Goal: Task Accomplishment & Management: Use online tool/utility

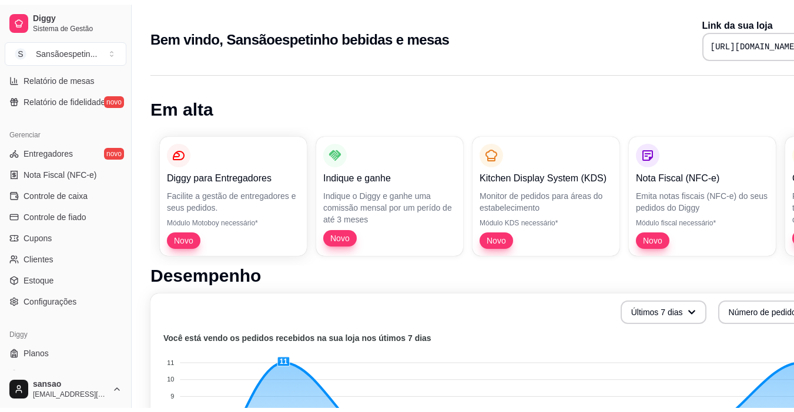
scroll to position [433, 0]
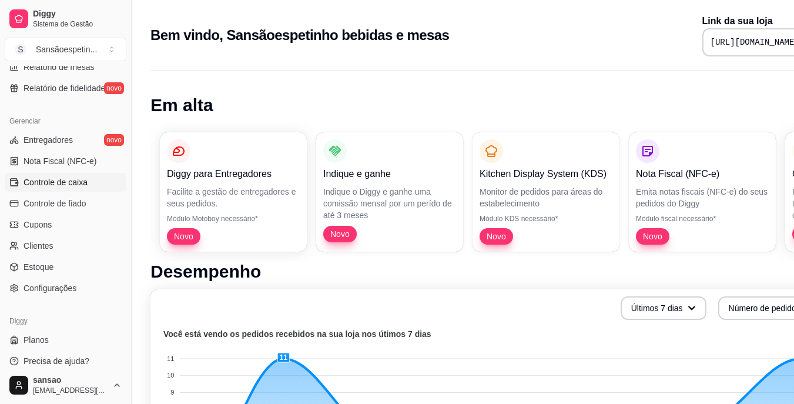
click at [53, 180] on span "Controle de caixa" at bounding box center [55, 182] width 64 height 12
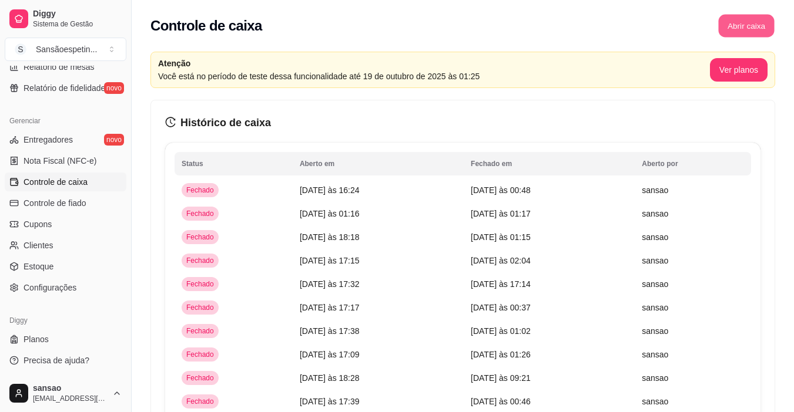
click at [607, 26] on button "Abrir caixa" at bounding box center [746, 26] width 56 height 23
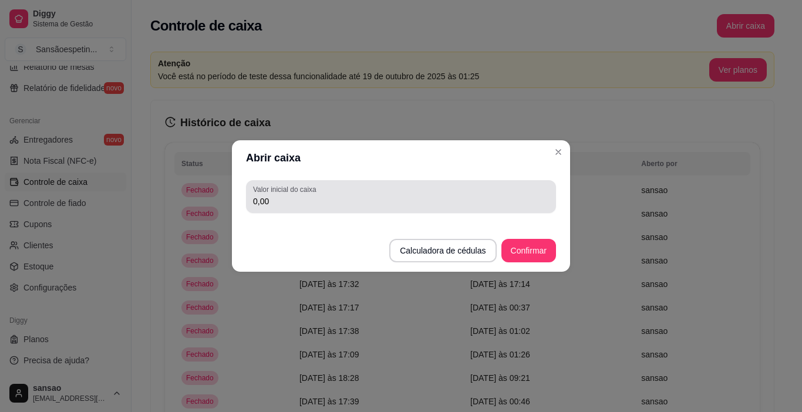
click at [412, 191] on div "0,00" at bounding box center [401, 196] width 296 height 23
click at [412, 192] on div "0,00" at bounding box center [401, 196] width 296 height 23
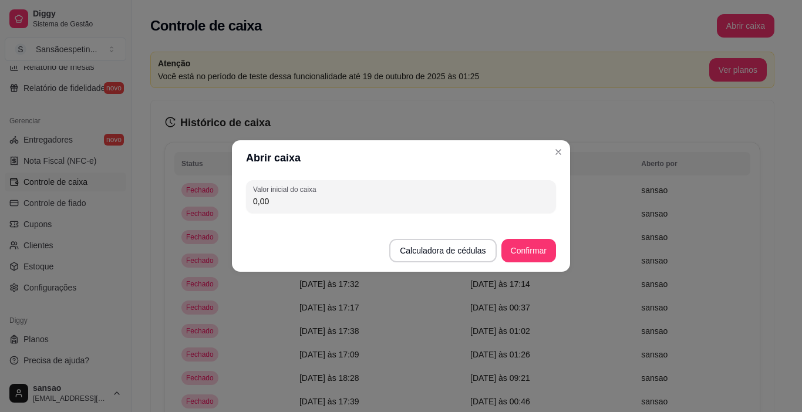
click at [266, 197] on input "0,00" at bounding box center [401, 202] width 296 height 12
click at [268, 201] on input "0,00" at bounding box center [401, 202] width 296 height 12
drag, startPoint x: 547, startPoint y: 160, endPoint x: 606, endPoint y: 163, distance: 58.9
click at [589, 169] on div "Abrir caixa Valor inicial do caixa 0,00 Calculadora de cédulas Confirmar" at bounding box center [401, 206] width 802 height 412
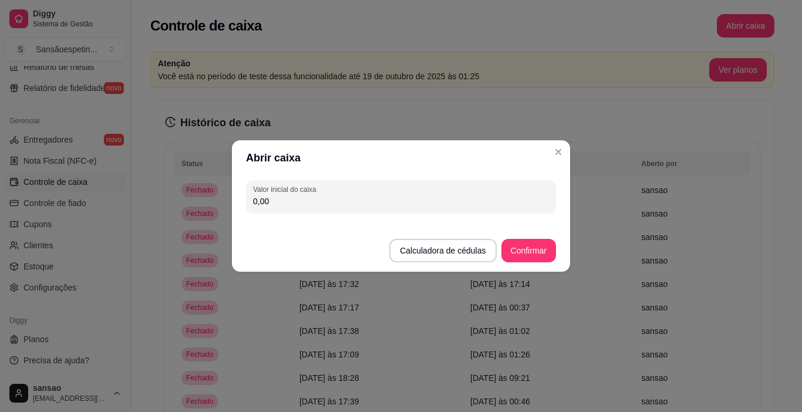
click at [260, 205] on input "0,00" at bounding box center [401, 202] width 296 height 12
click at [273, 197] on input "0,00" at bounding box center [401, 202] width 296 height 12
type input "0,00"
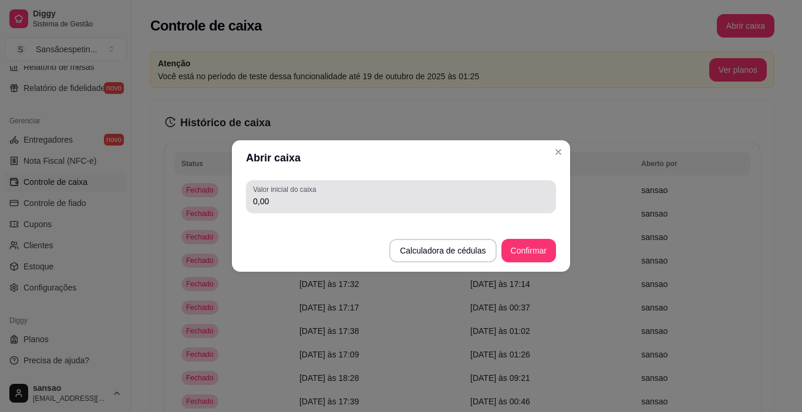
click at [276, 183] on div "Valor inicial do caixa 0,00" at bounding box center [401, 196] width 310 height 33
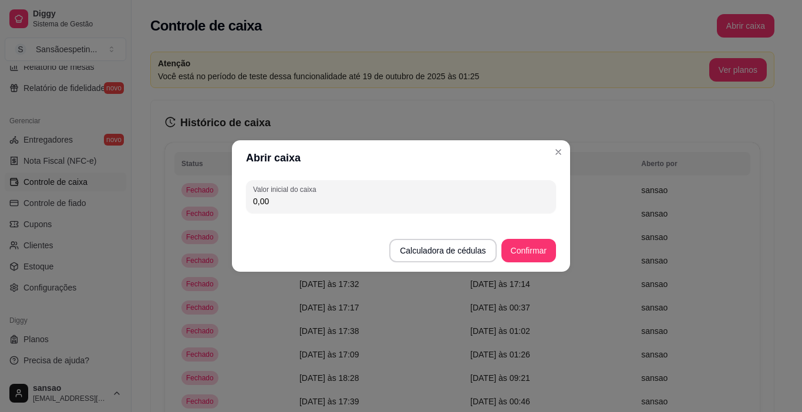
click at [304, 196] on input "0,00" at bounding box center [401, 202] width 296 height 12
click at [303, 198] on input "0,00" at bounding box center [401, 202] width 296 height 12
click at [300, 203] on input "0,00" at bounding box center [401, 202] width 296 height 12
click at [298, 206] on input "0,00" at bounding box center [401, 202] width 296 height 12
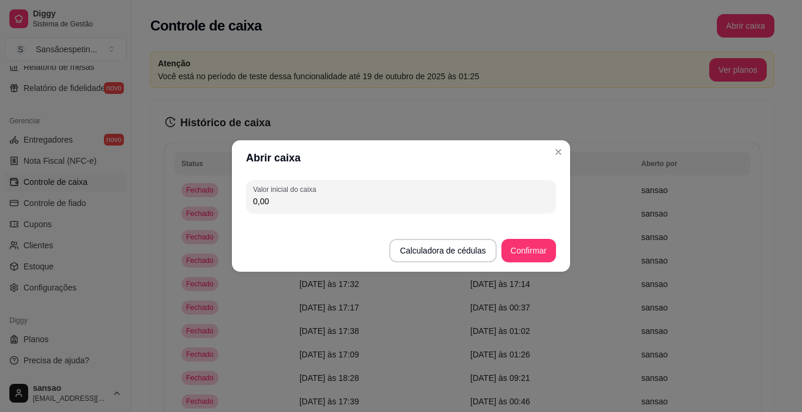
click at [298, 206] on input "0,00" at bounding box center [401, 202] width 296 height 12
click at [525, 257] on button "Confirmar" at bounding box center [529, 250] width 55 height 23
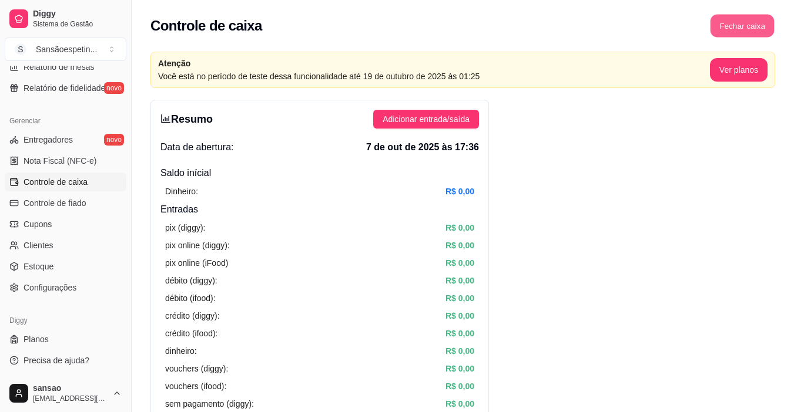
click at [607, 19] on button "Fechar caixa" at bounding box center [742, 26] width 64 height 23
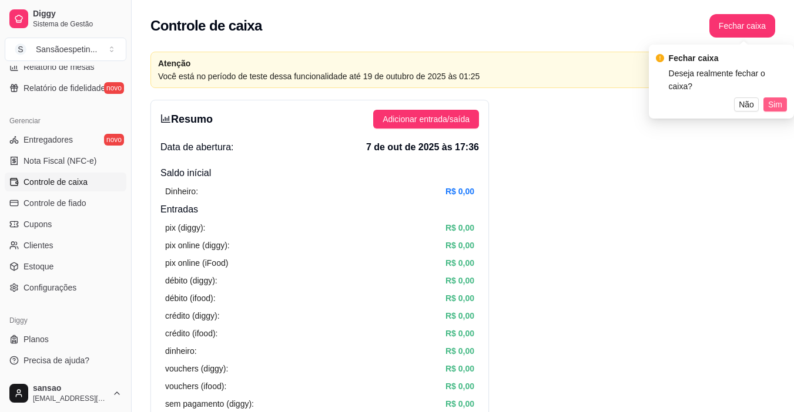
click at [607, 98] on span "Sim" at bounding box center [775, 104] width 14 height 13
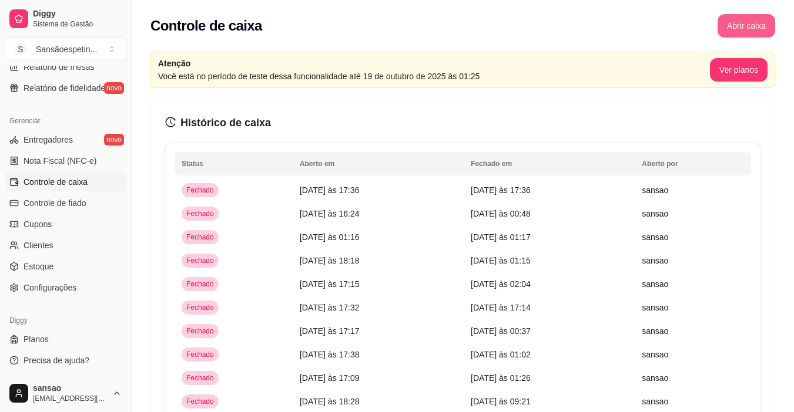
click at [607, 24] on button "Abrir caixa" at bounding box center [746, 25] width 58 height 23
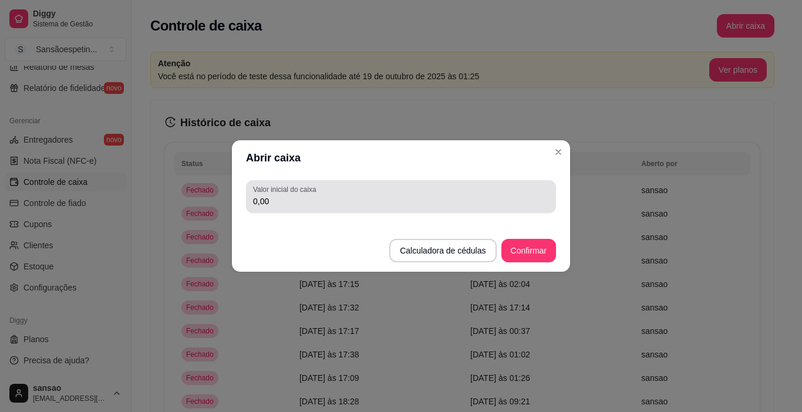
click at [446, 192] on div "0,00" at bounding box center [401, 196] width 296 height 23
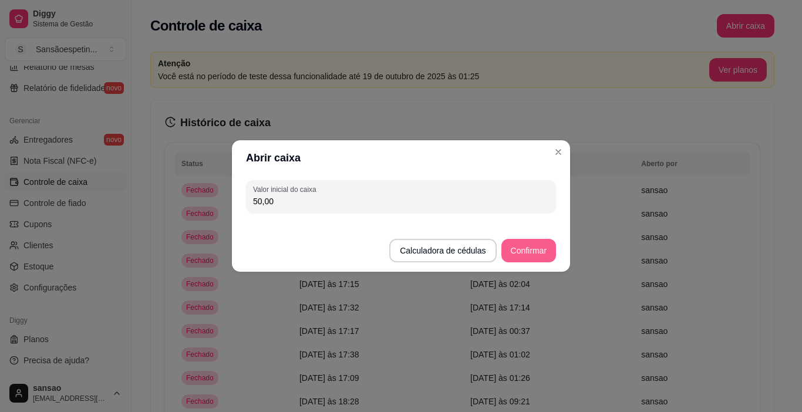
type input "50,00"
click at [513, 247] on button "Confirmar" at bounding box center [529, 250] width 55 height 23
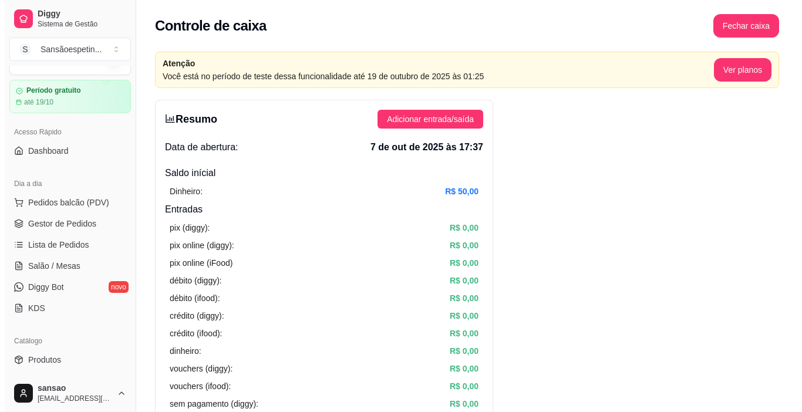
scroll to position [22, 0]
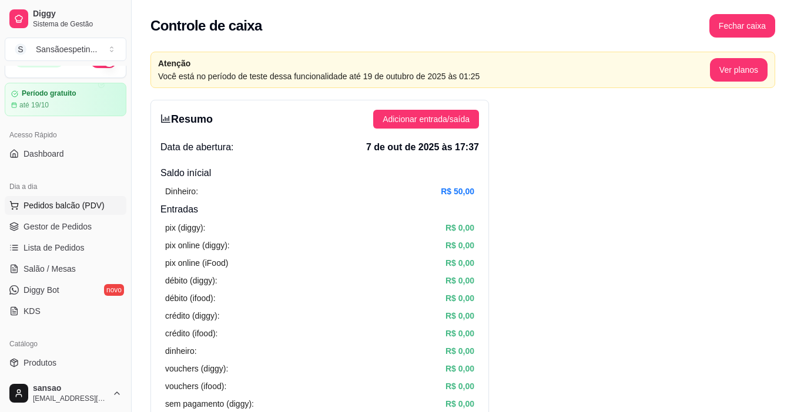
click at [76, 197] on button "Pedidos balcão (PDV)" at bounding box center [66, 205] width 122 height 19
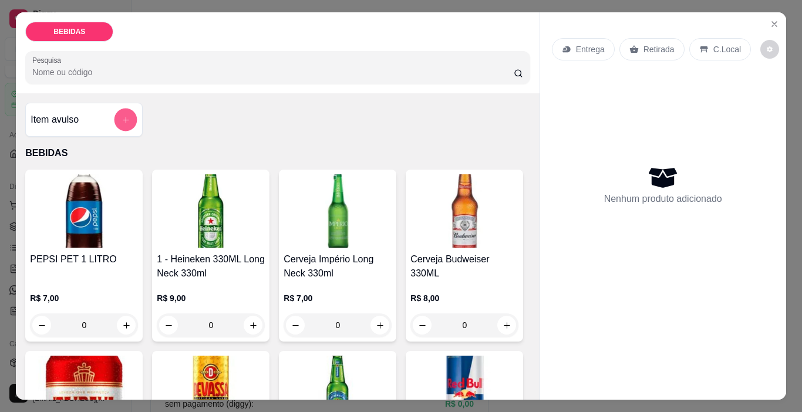
click at [122, 116] on icon "add-separate-item" at bounding box center [126, 120] width 9 height 9
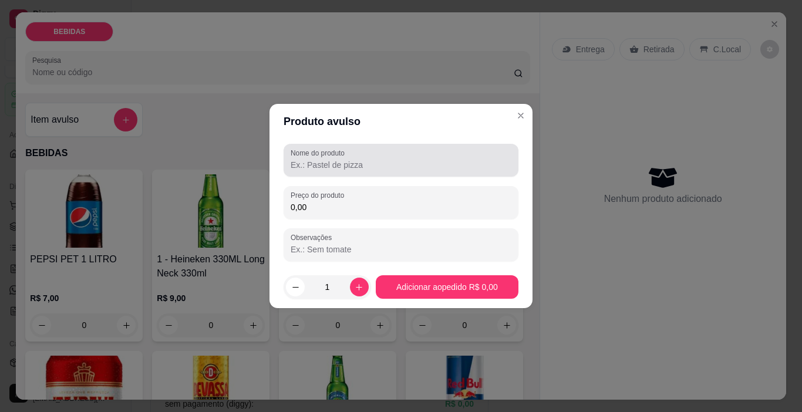
click at [300, 163] on input "Nome do produto" at bounding box center [401, 165] width 221 height 12
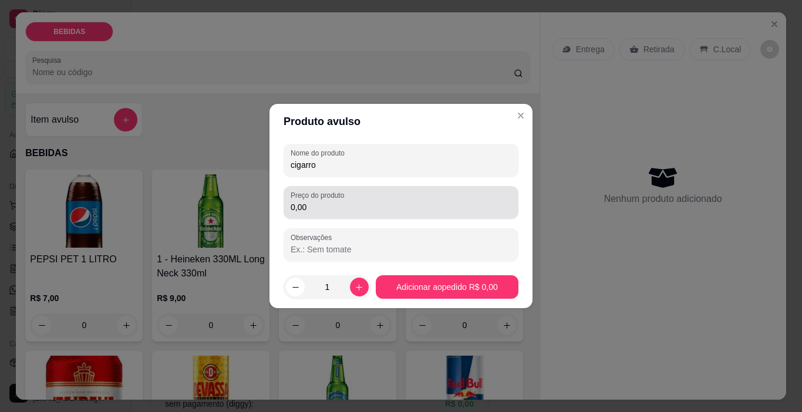
type input "cigarro"
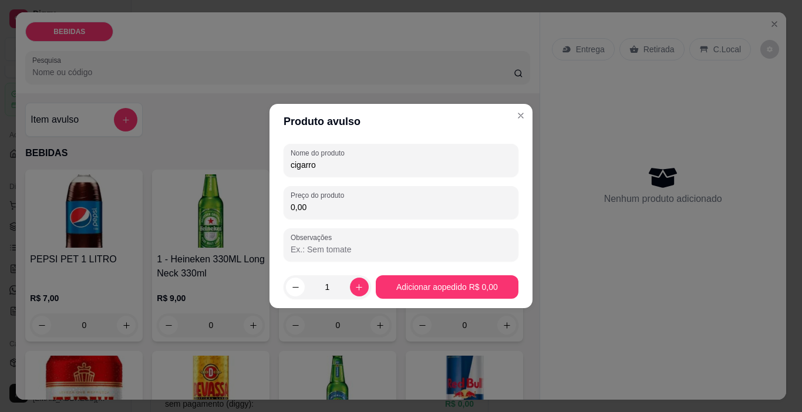
click at [315, 207] on input "0,00" at bounding box center [401, 208] width 221 height 12
type input "2,00"
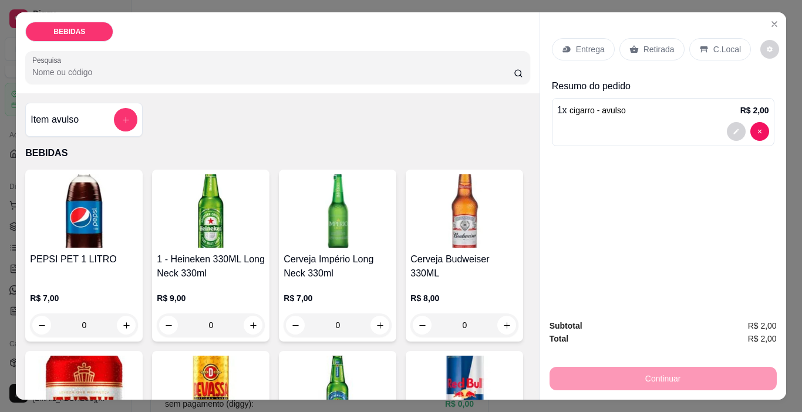
click at [607, 43] on p "Retirada" at bounding box center [659, 49] width 31 height 12
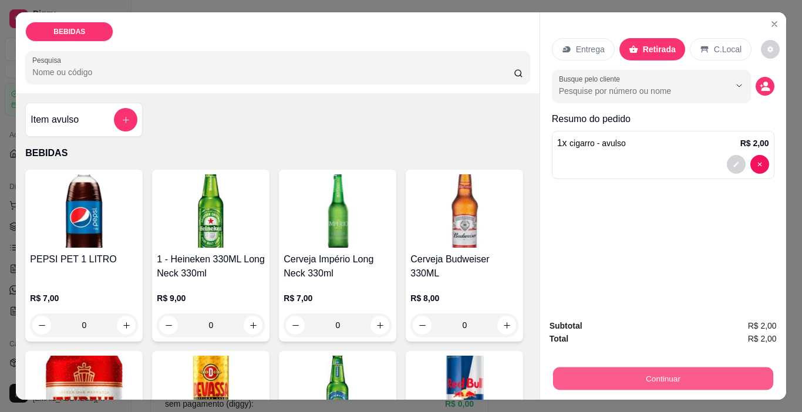
click at [607, 378] on button "Continuar" at bounding box center [663, 379] width 220 height 23
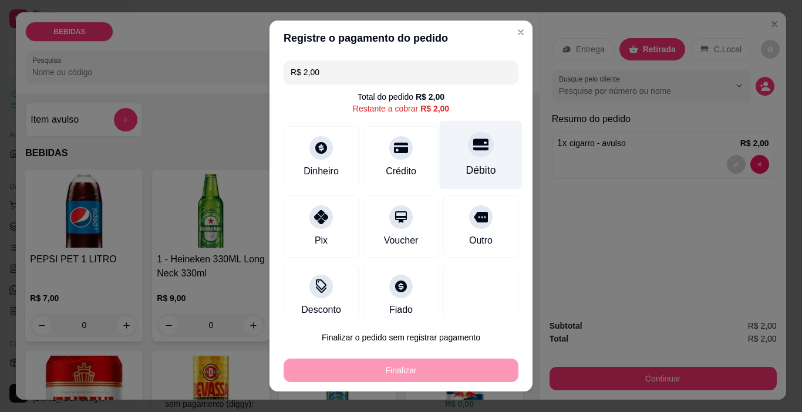
click at [473, 148] on icon at bounding box center [480, 145] width 15 height 12
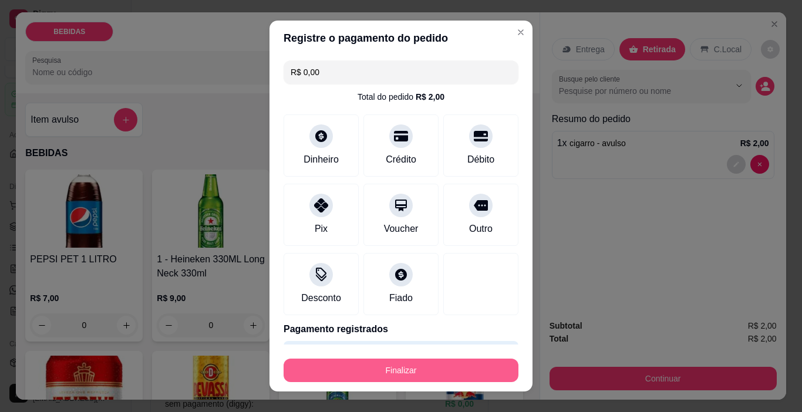
click at [451, 365] on button "Finalizar" at bounding box center [401, 370] width 235 height 23
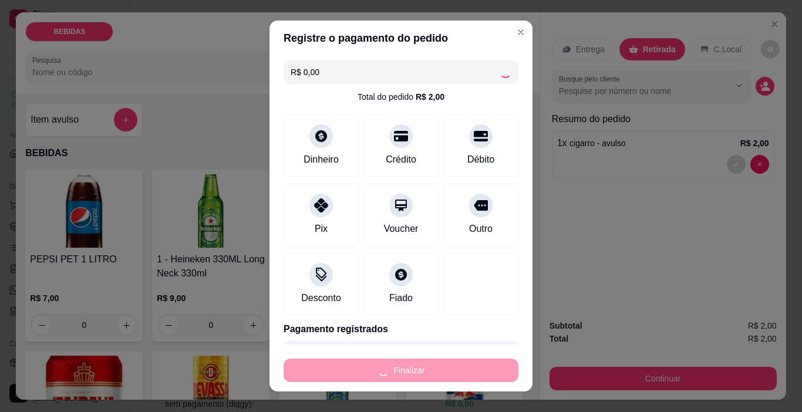
type input "-R$ 2,00"
